Goal: Transaction & Acquisition: Purchase product/service

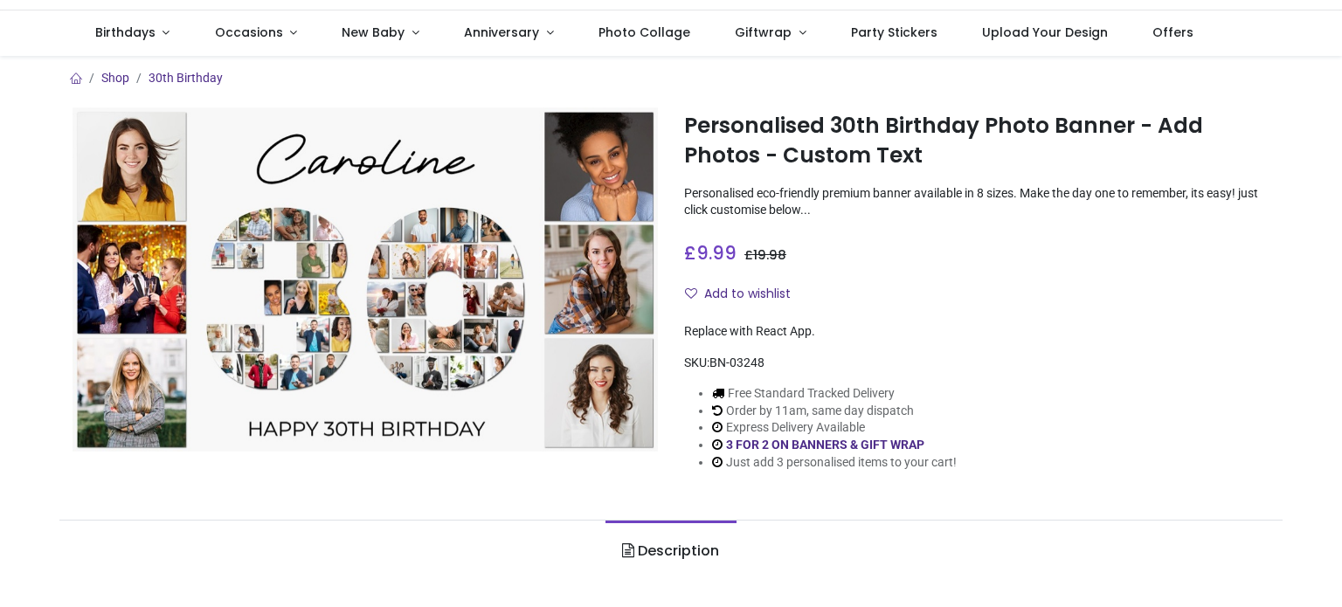
scroll to position [87, 0]
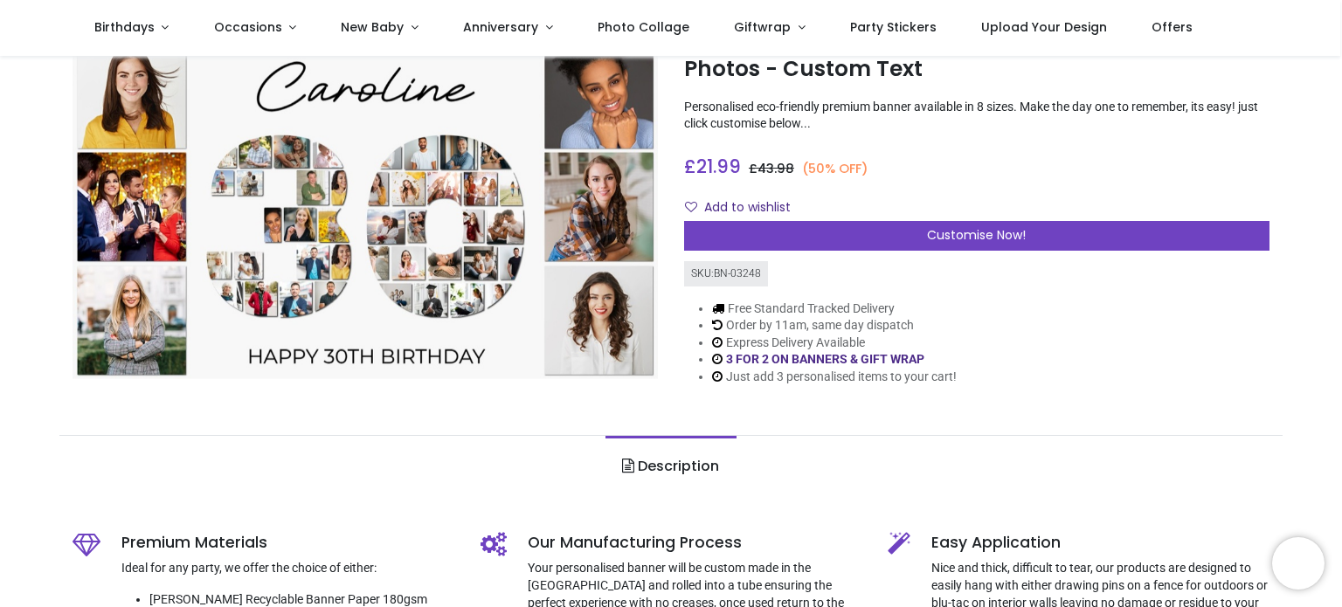
click at [391, 252] on img at bounding box center [365, 207] width 585 height 344
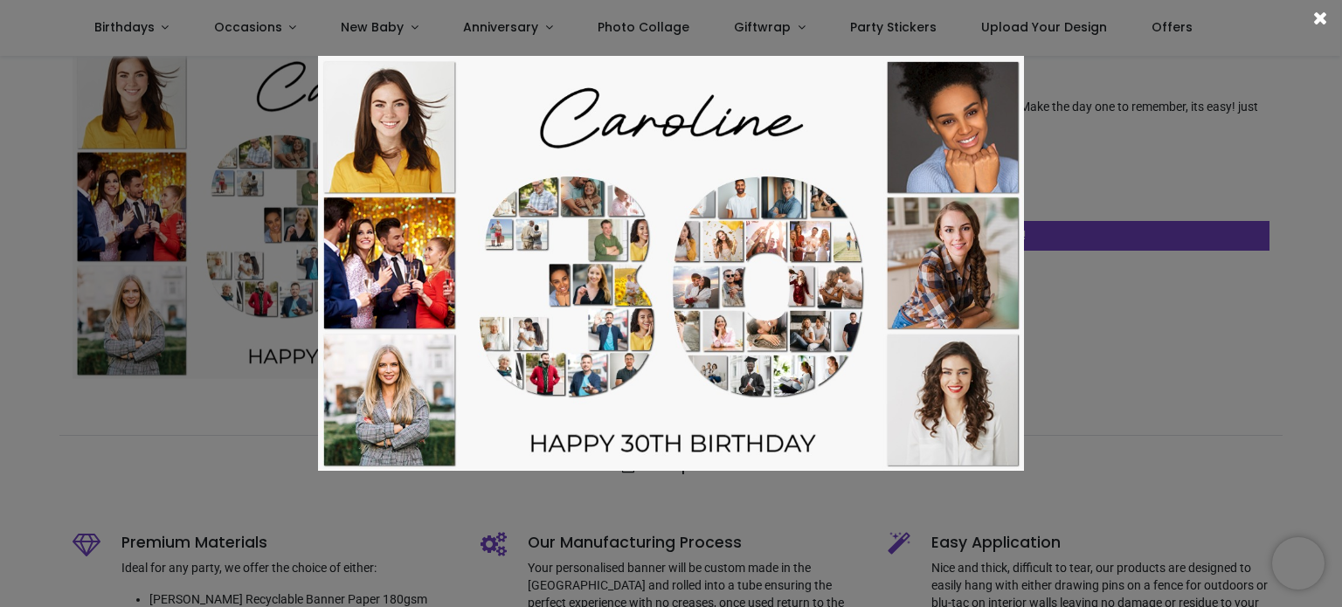
click at [1317, 16] on span at bounding box center [1320, 18] width 15 height 18
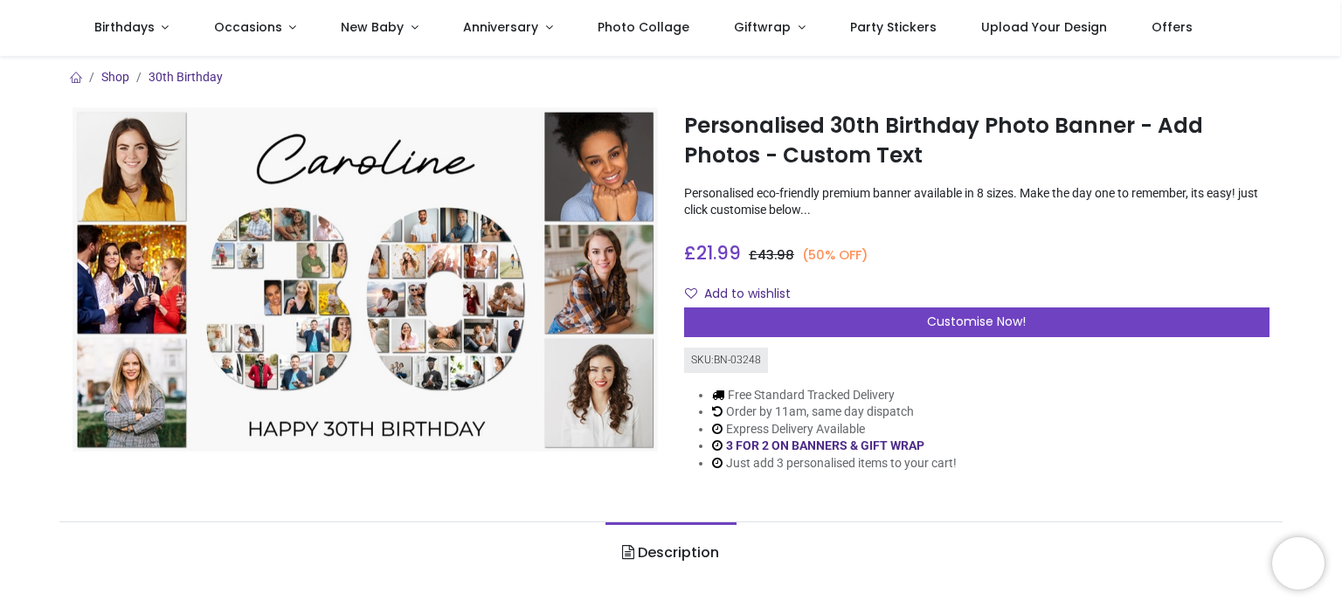
scroll to position [0, 0]
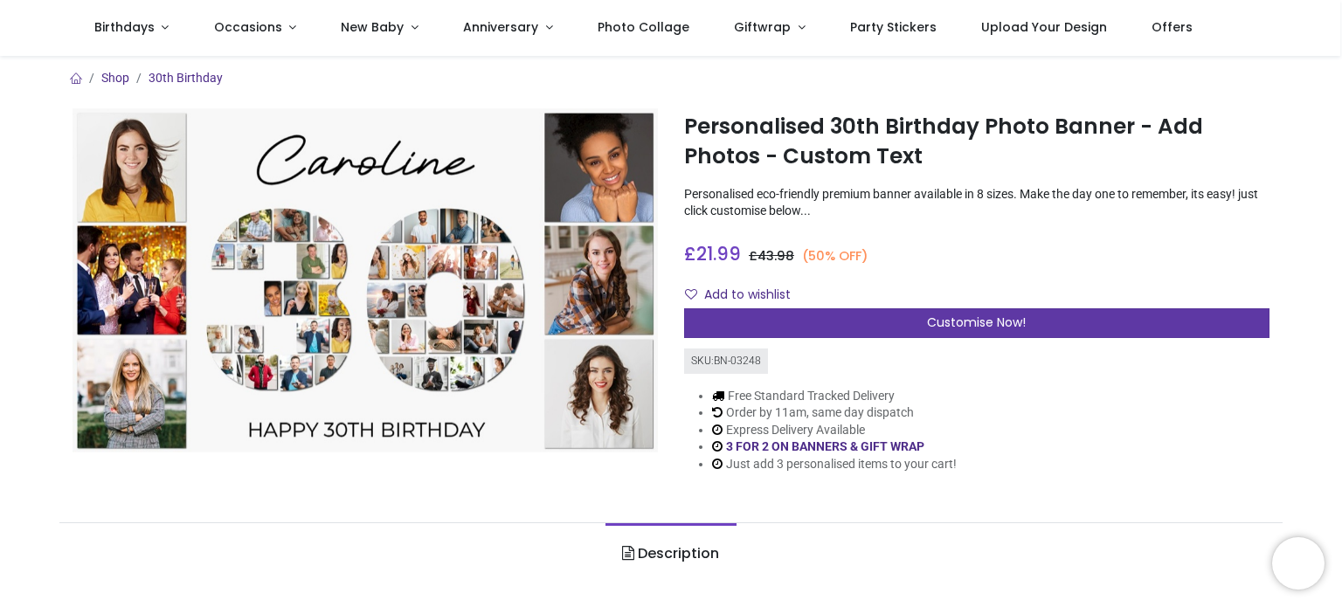
click at [986, 308] on div "Customise Now!" at bounding box center [976, 323] width 585 height 30
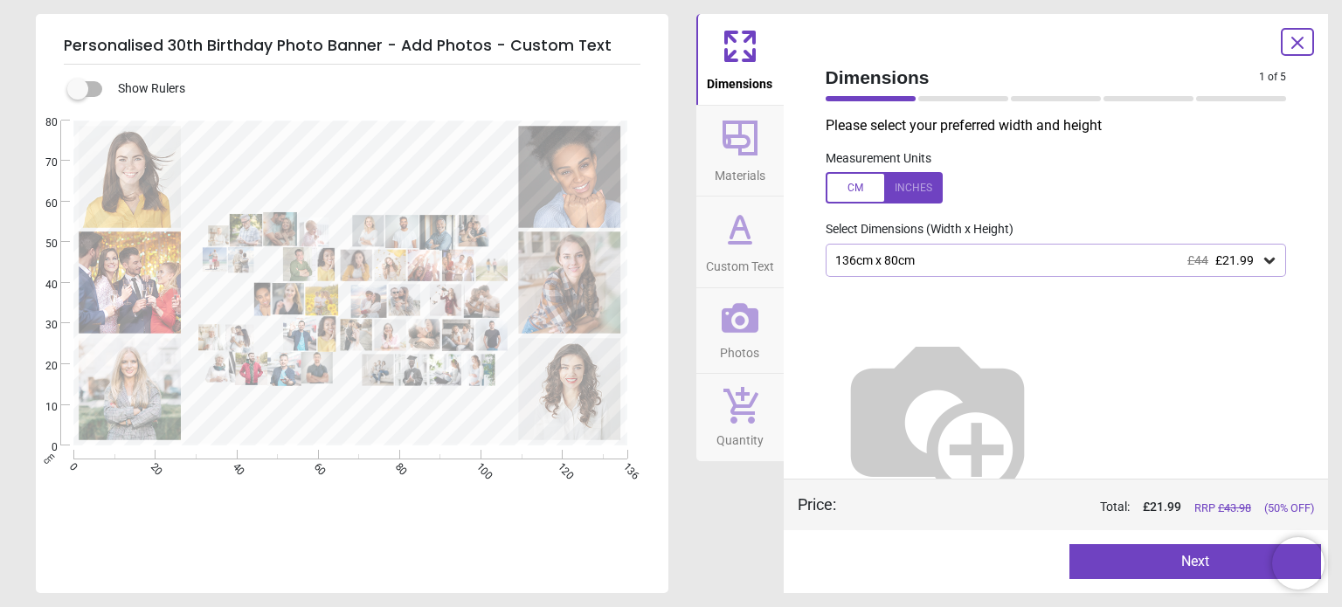
click at [1075, 259] on div "136cm x 80cm £44 £21.99" at bounding box center [1047, 260] width 428 height 15
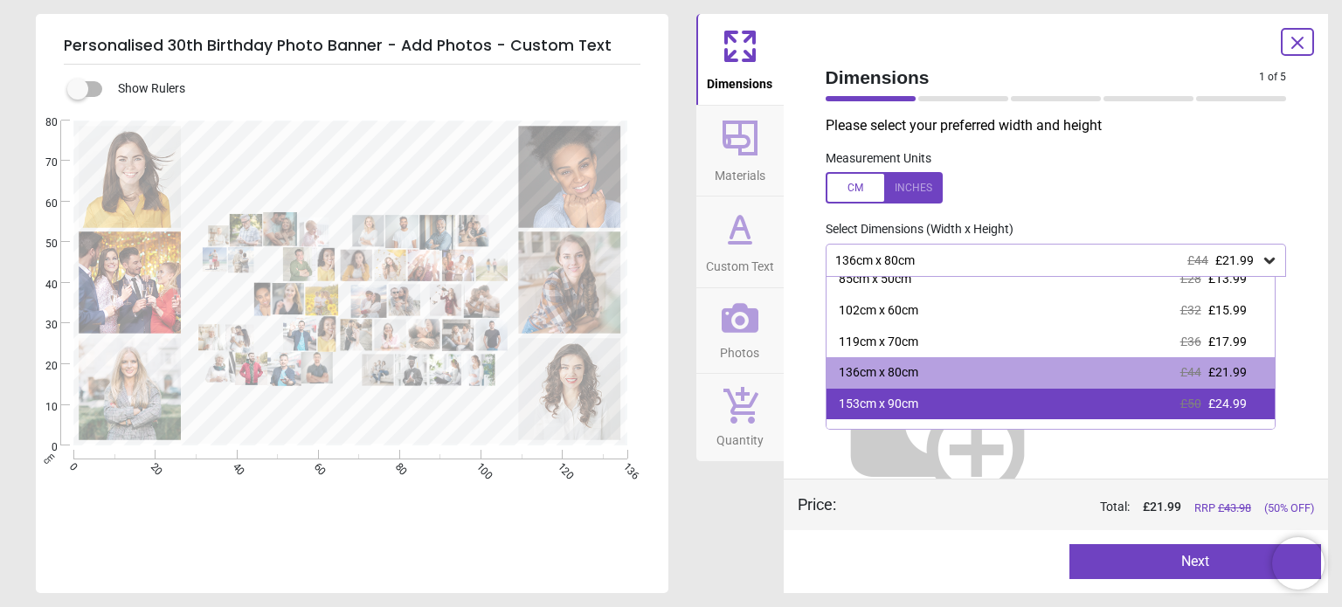
scroll to position [97, 0]
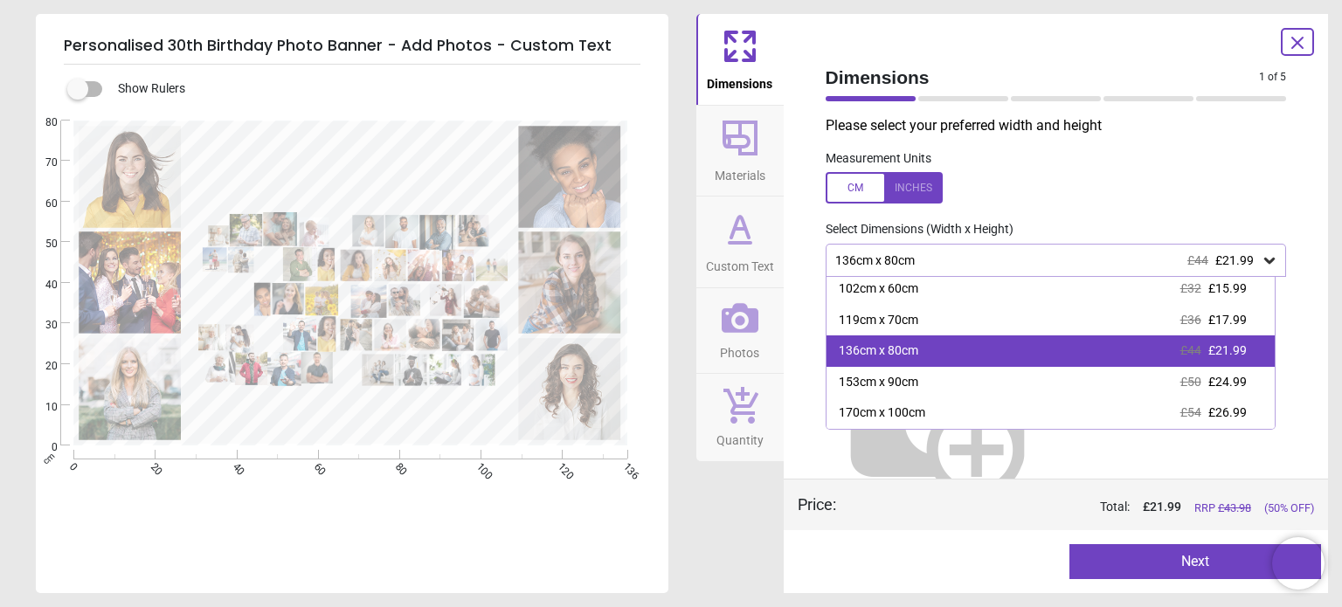
click at [1029, 349] on div "136cm x 80cm £44 £21.99" at bounding box center [1050, 350] width 448 height 31
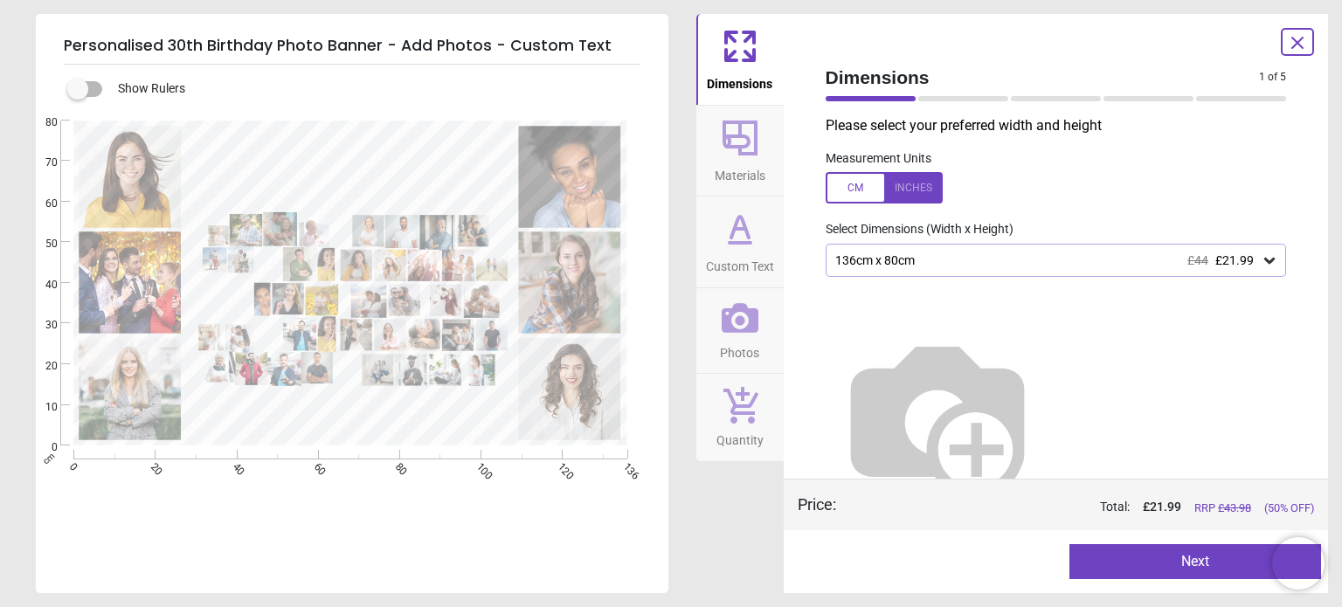
click at [736, 141] on icon at bounding box center [740, 138] width 42 height 42
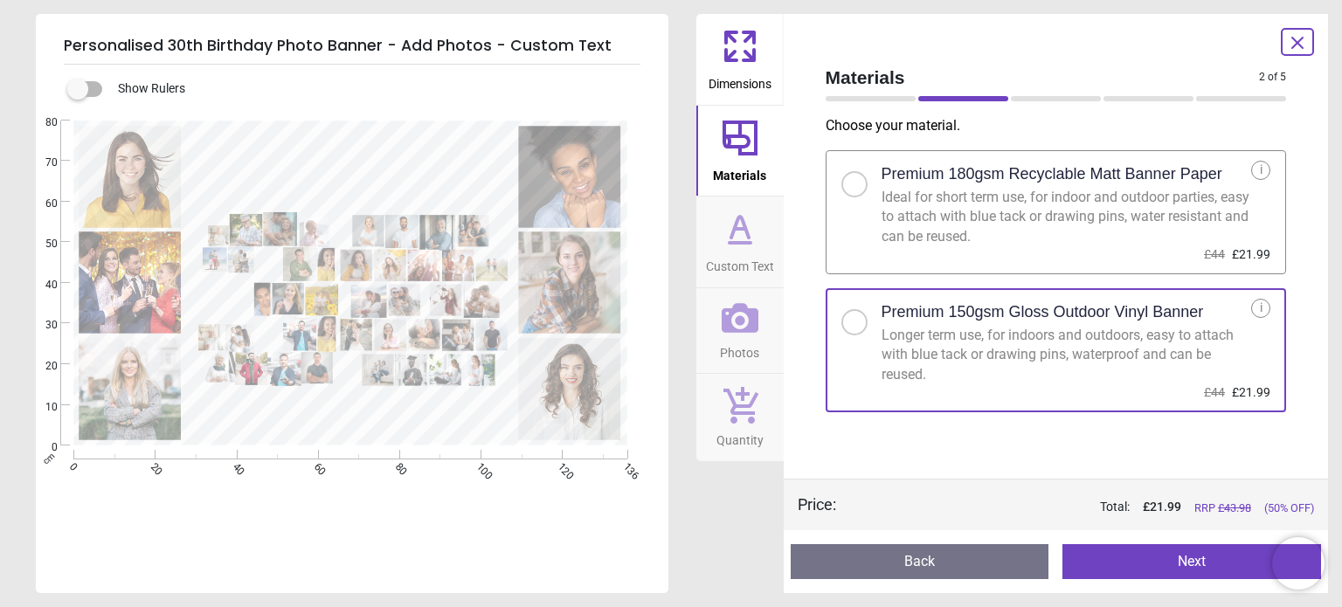
click at [730, 232] on icon at bounding box center [740, 229] width 42 height 42
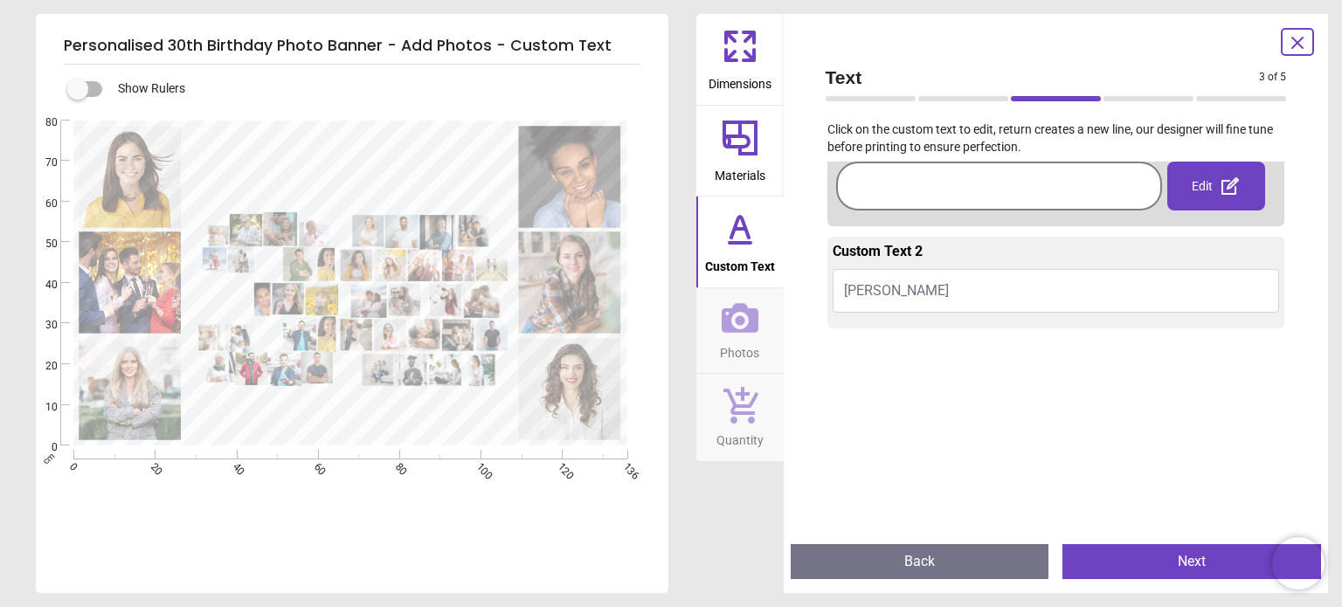
scroll to position [175, 0]
drag, startPoint x: 940, startPoint y: 283, endPoint x: 891, endPoint y: 292, distance: 49.7
click at [909, 288] on button "[PERSON_NAME]" at bounding box center [1056, 288] width 447 height 44
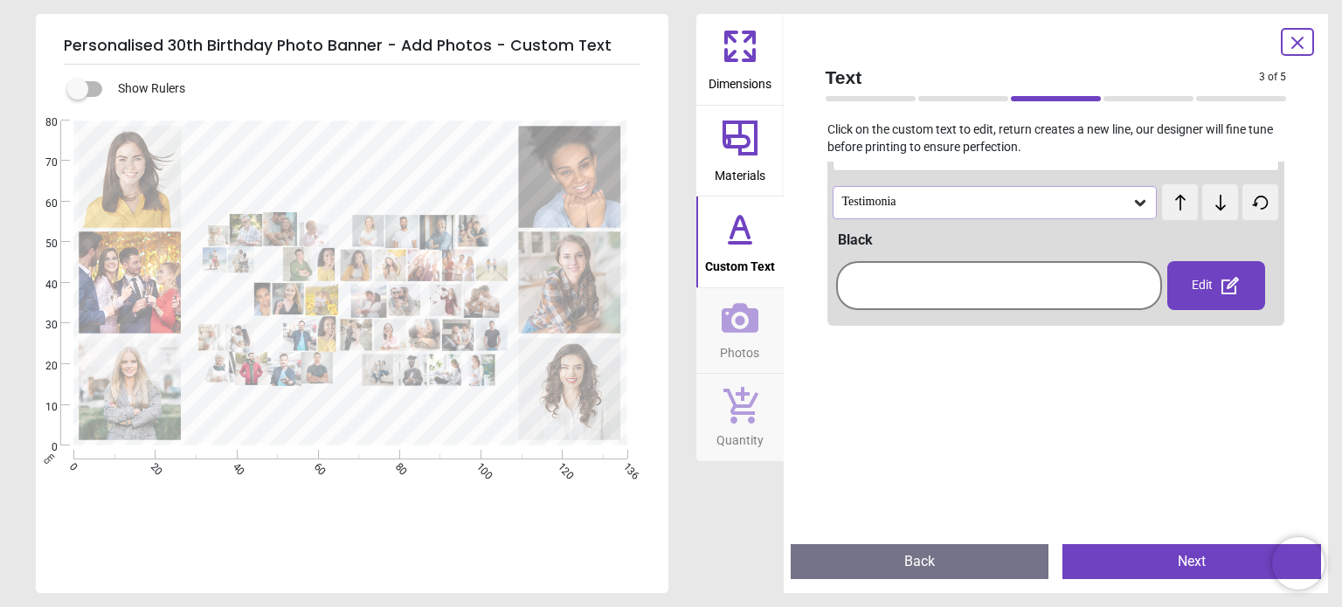
click at [891, 293] on div "Custom Text 2 [PERSON_NAME] Testimonia test test Black Edit Pastel Vivid Gradie…" at bounding box center [1056, 211] width 458 height 230
drag, startPoint x: 875, startPoint y: 300, endPoint x: 287, endPoint y: -44, distance: 680.1
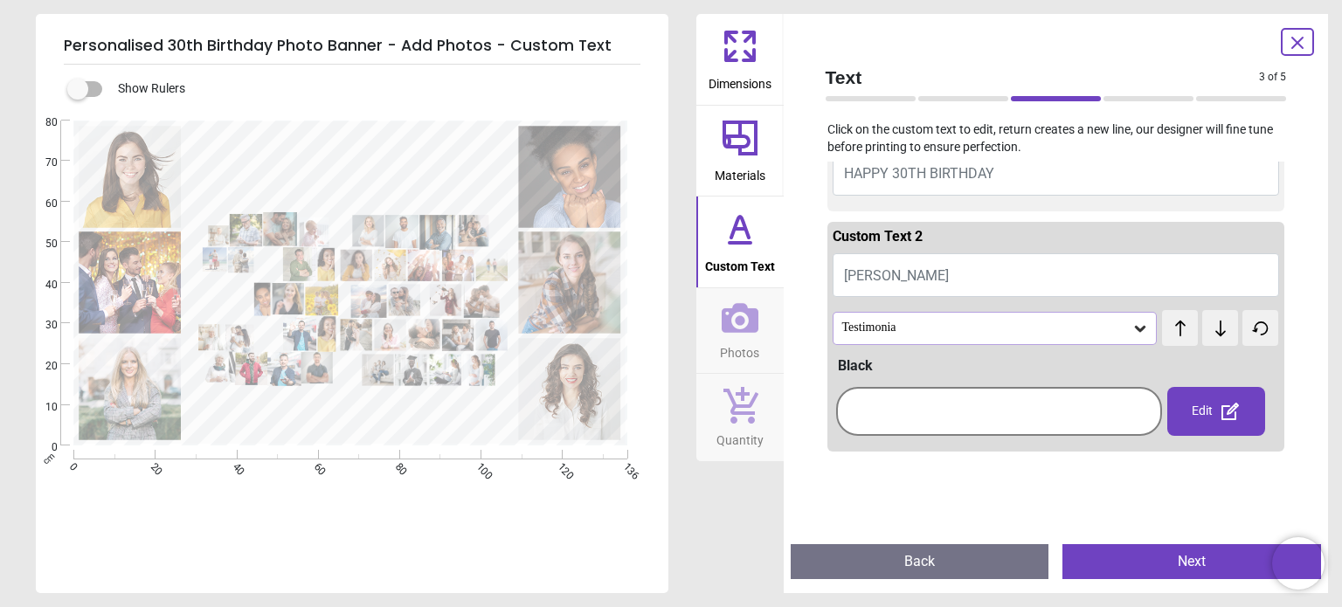
scroll to position [29, 0]
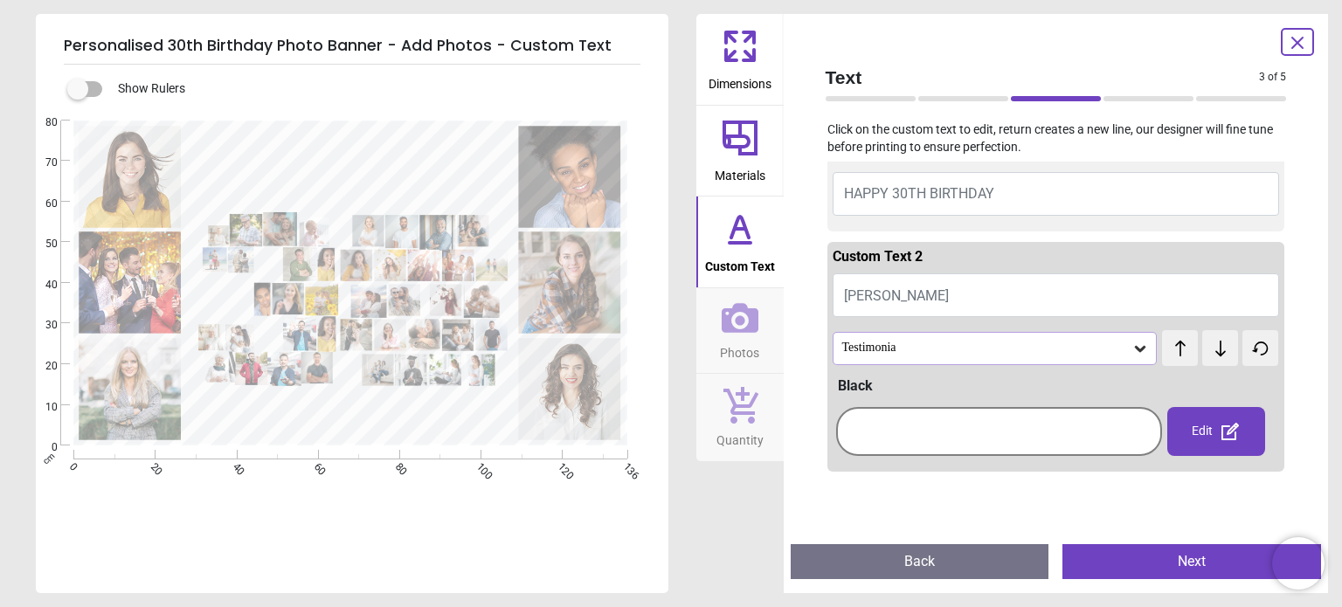
click at [888, 296] on span "[PERSON_NAME]" at bounding box center [896, 295] width 105 height 17
type textarea "*****"
click at [1132, 346] on icon at bounding box center [1139, 348] width 17 height 17
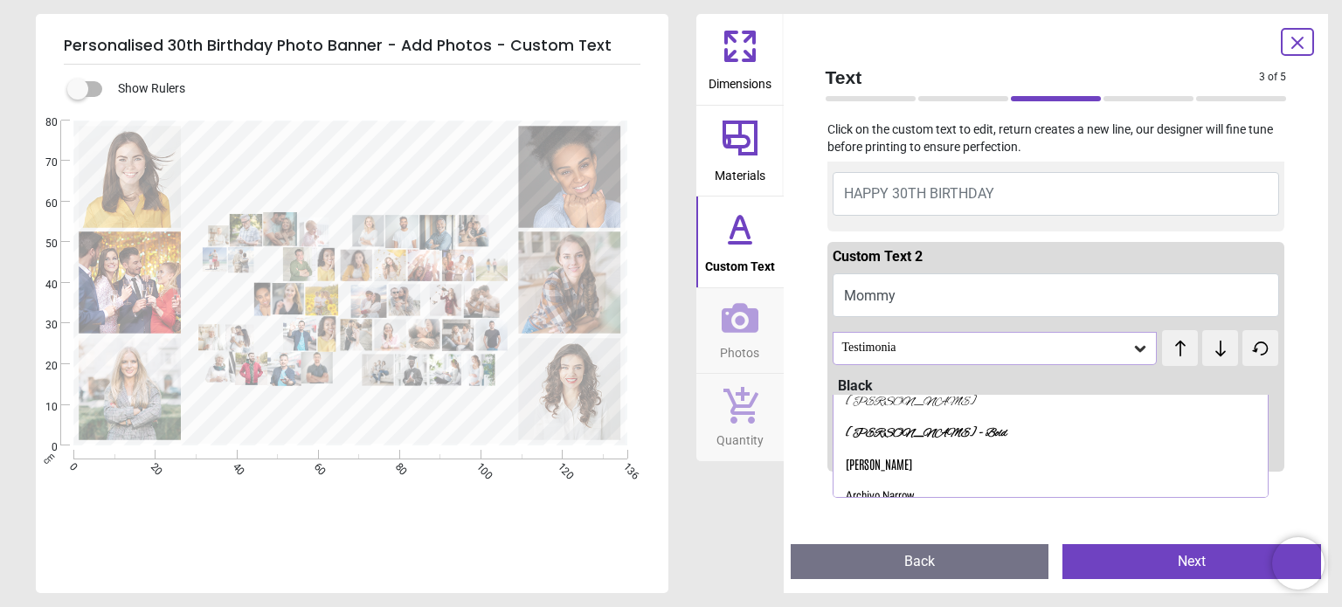
scroll to position [214, 0]
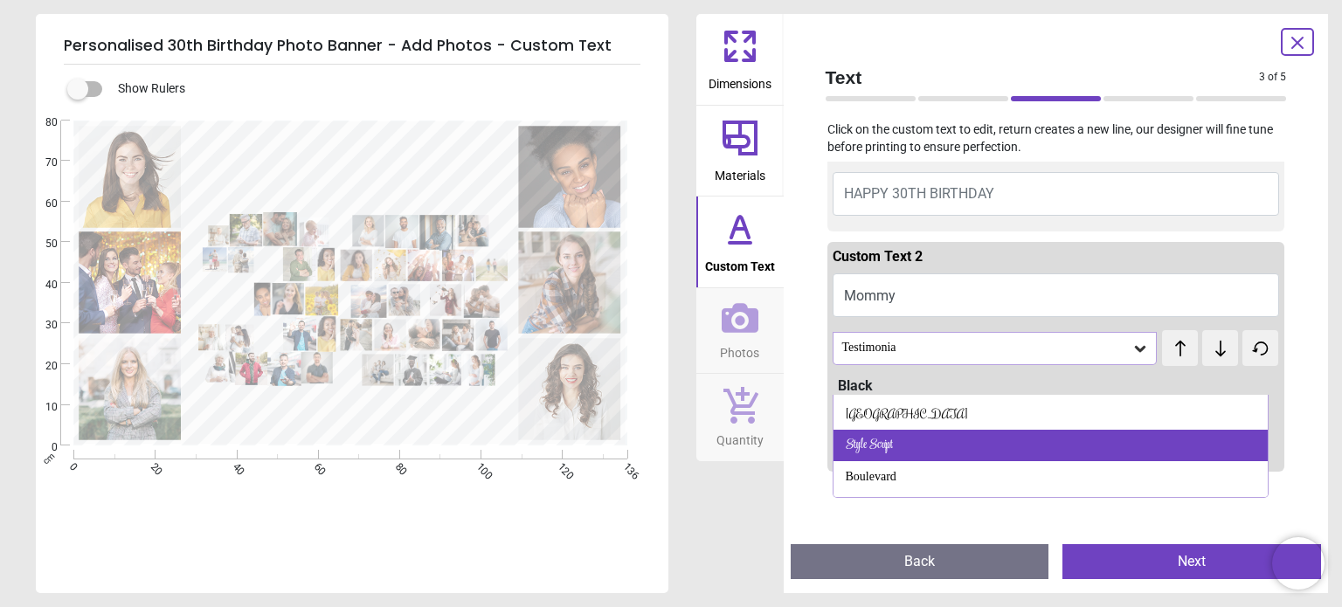
click at [909, 440] on div "Style Script" at bounding box center [1050, 445] width 434 height 31
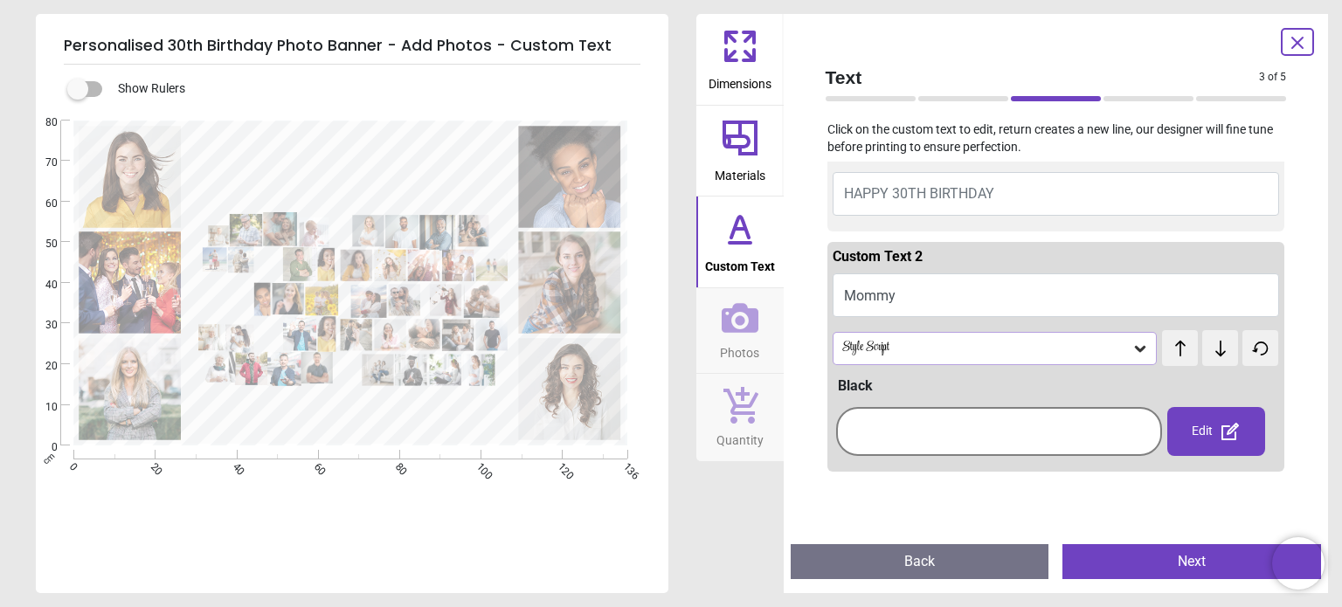
click at [737, 314] on icon at bounding box center [740, 318] width 37 height 37
